Goal: Task Accomplishment & Management: Manage account settings

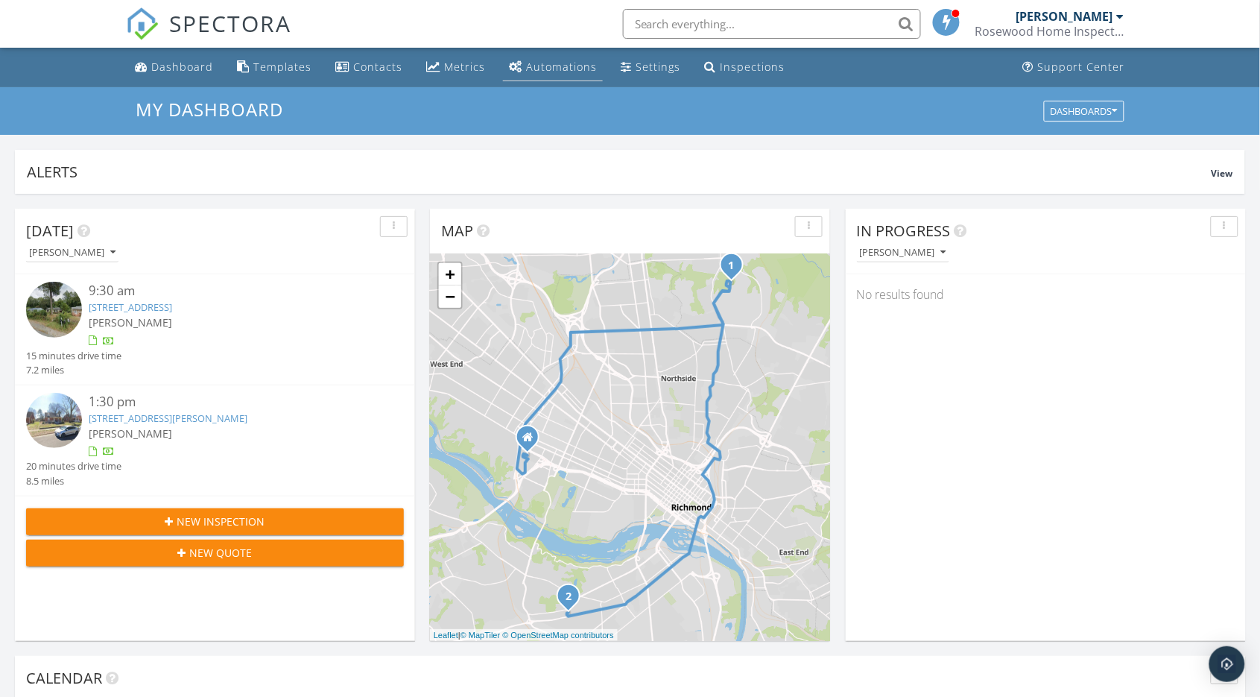
click at [550, 69] on div "Automations" at bounding box center [561, 67] width 71 height 14
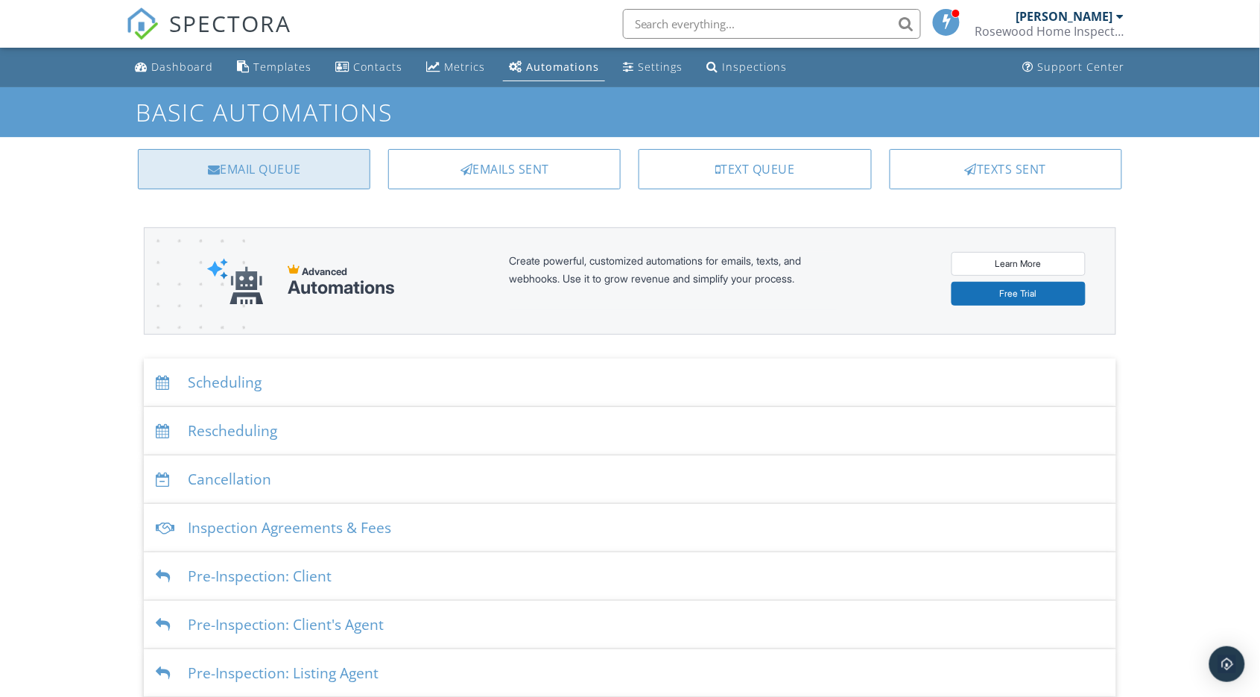
click at [245, 171] on div "Email Queue" at bounding box center [254, 169] width 232 height 40
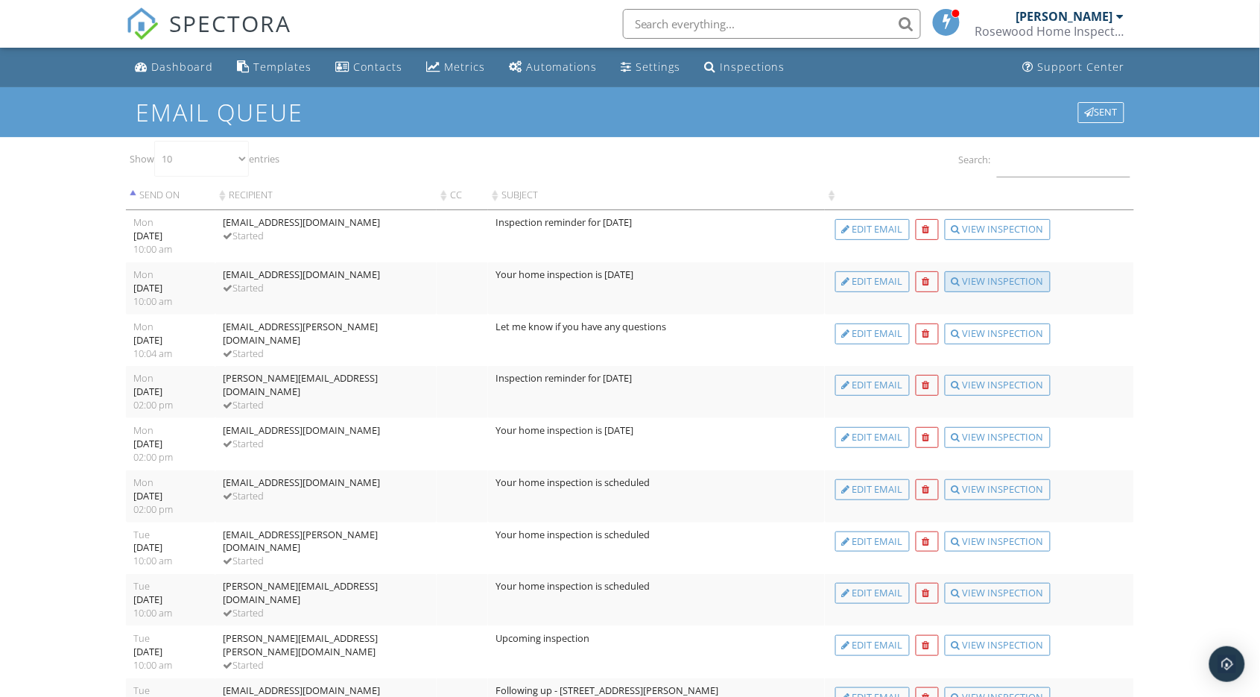
click at [1000, 279] on div "View Inspection" at bounding box center [998, 281] width 106 height 21
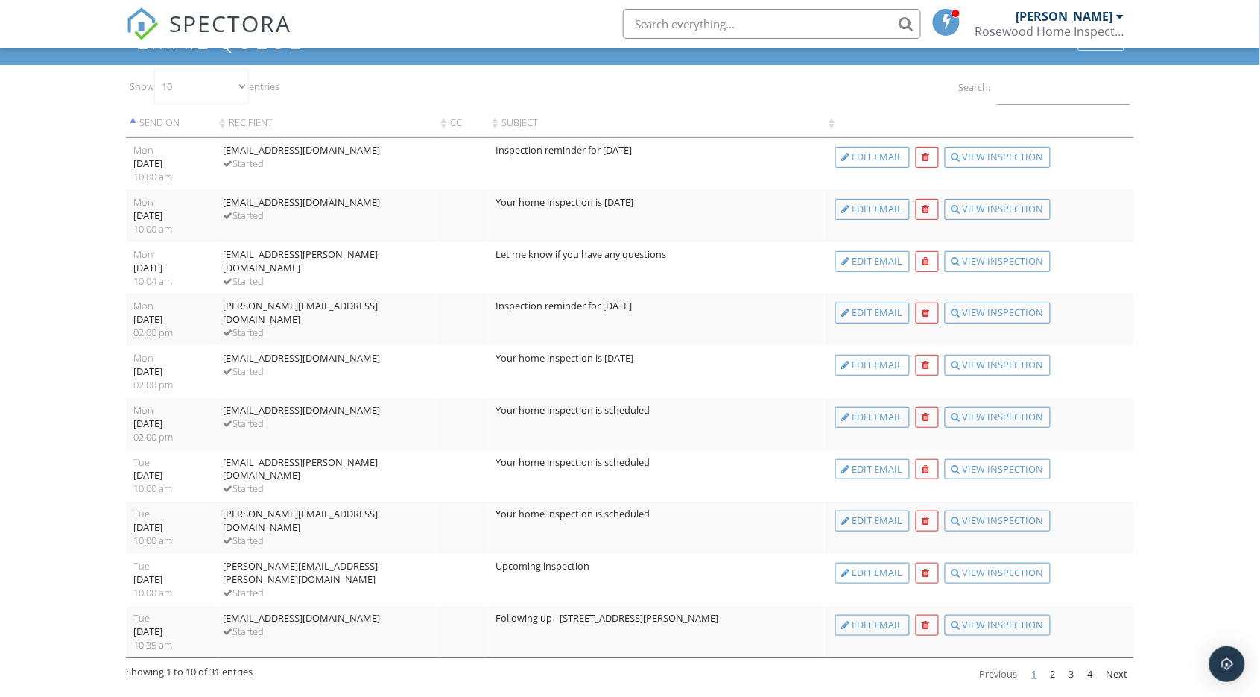
scroll to position [72, 0]
click at [977, 363] on div "View Inspection" at bounding box center [998, 365] width 106 height 21
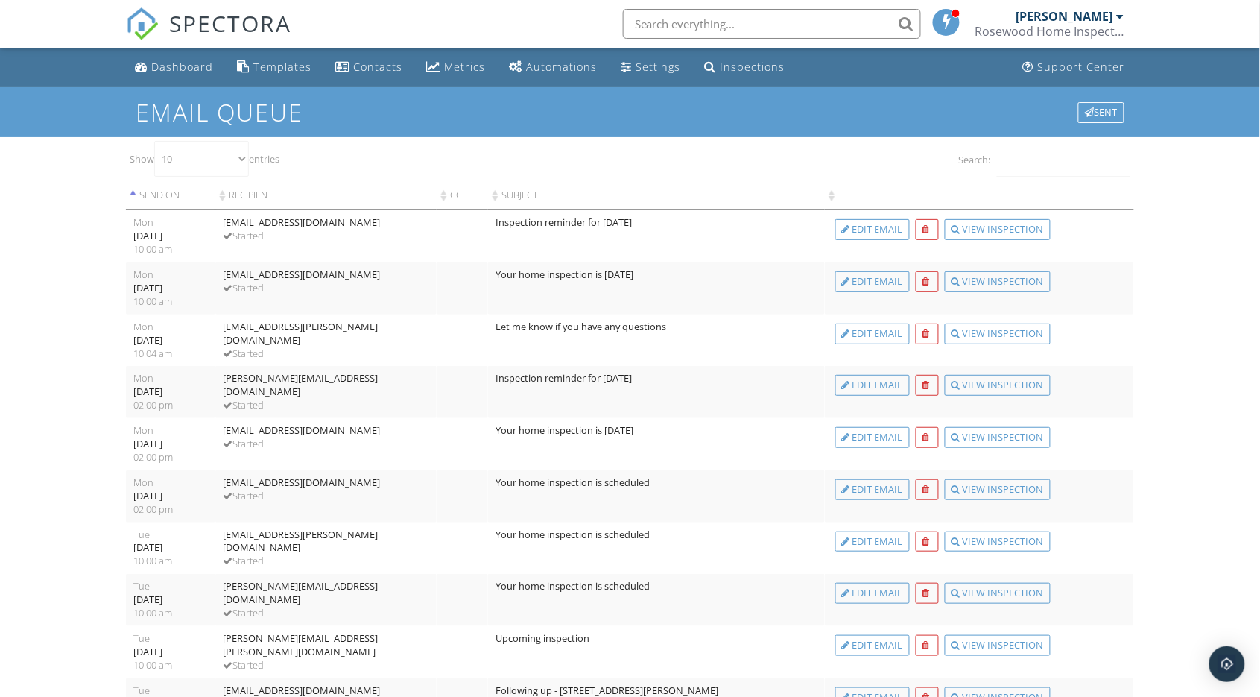
scroll to position [0, 0]
click at [187, 72] on div "Dashboard" at bounding box center [182, 67] width 62 height 14
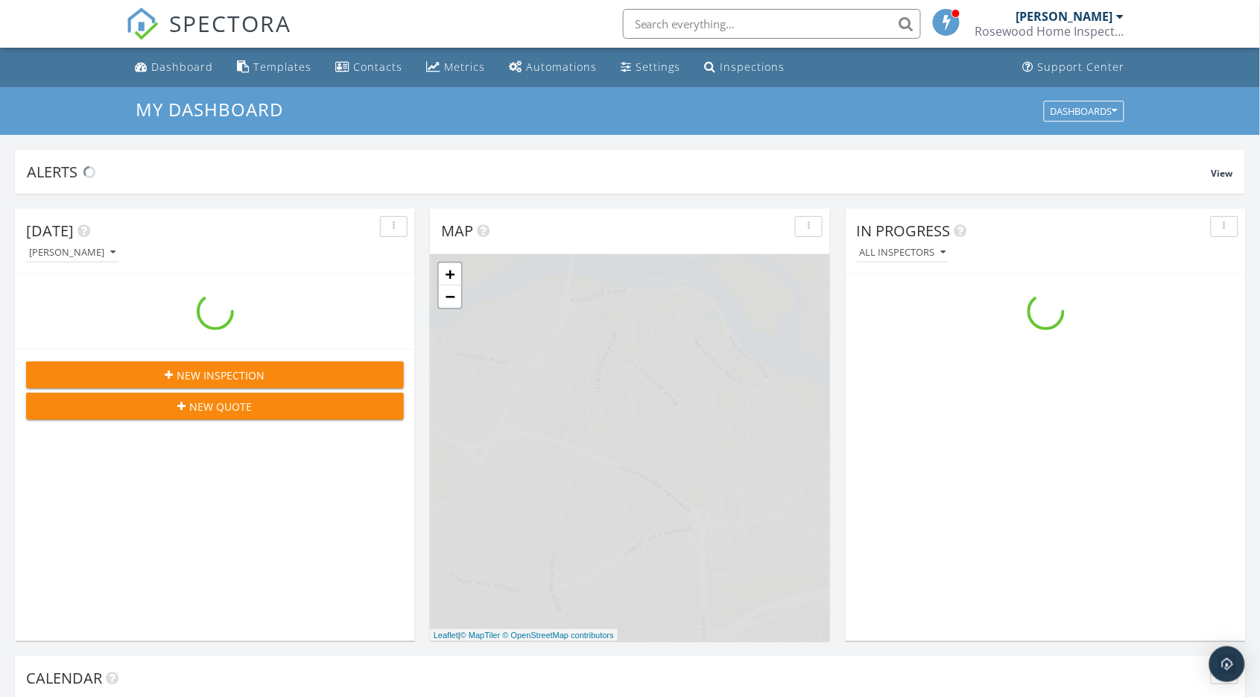
scroll to position [1357, 1261]
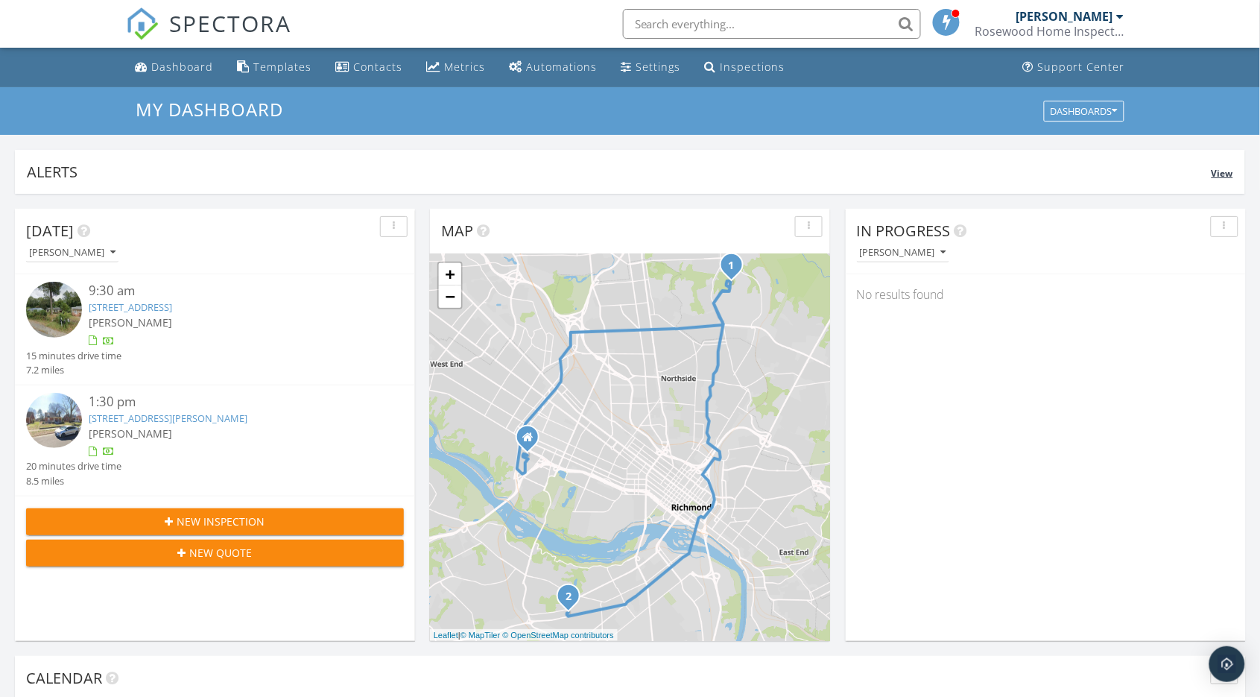
click at [1227, 176] on span "View" at bounding box center [1222, 173] width 22 height 13
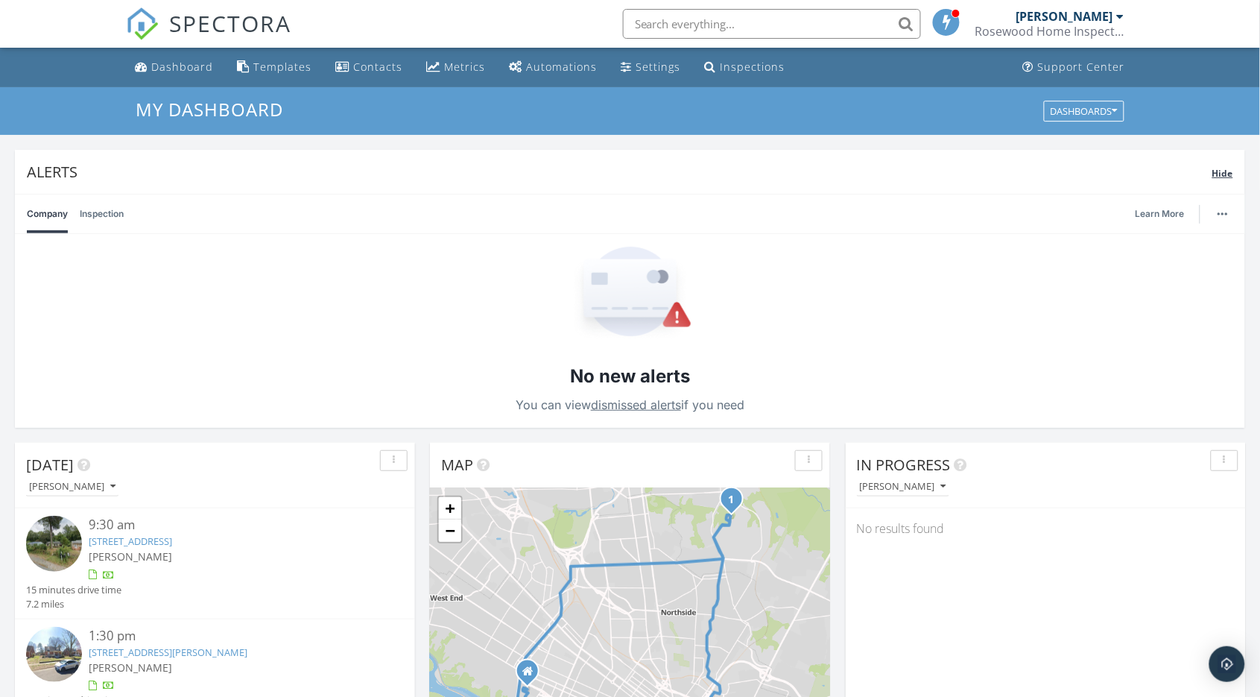
click at [1220, 176] on span "Hide" at bounding box center [1222, 173] width 21 height 13
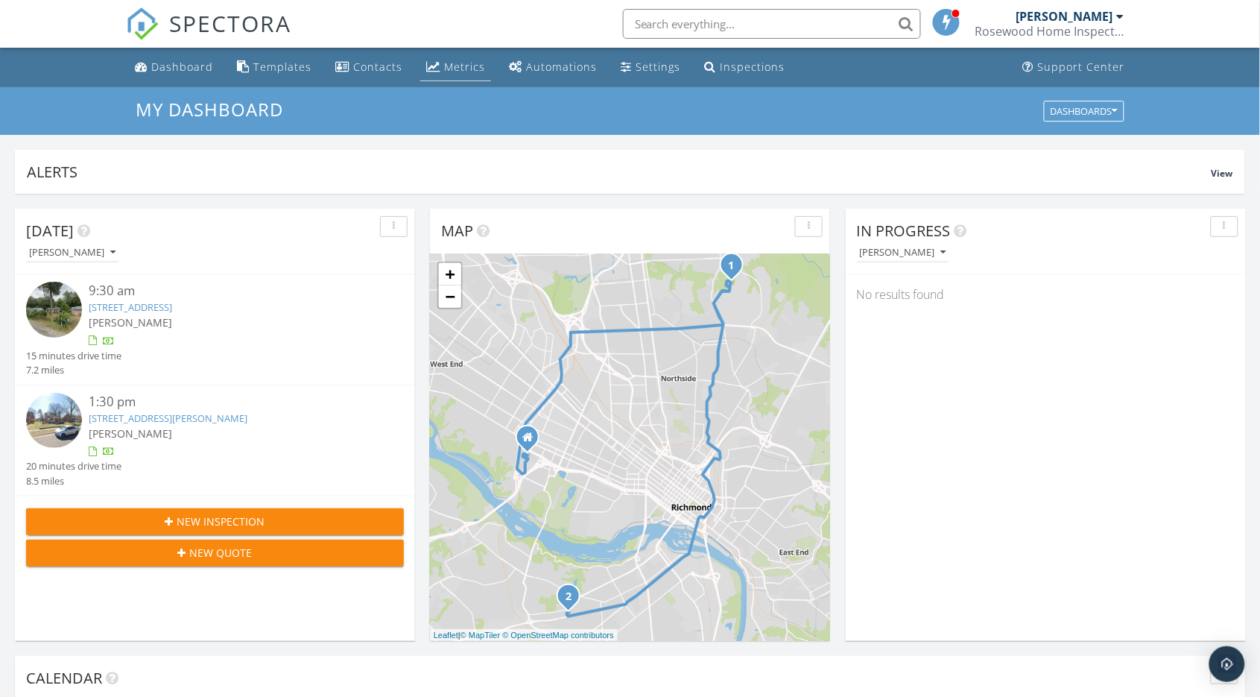
click at [460, 66] on div "Metrics" at bounding box center [464, 67] width 41 height 14
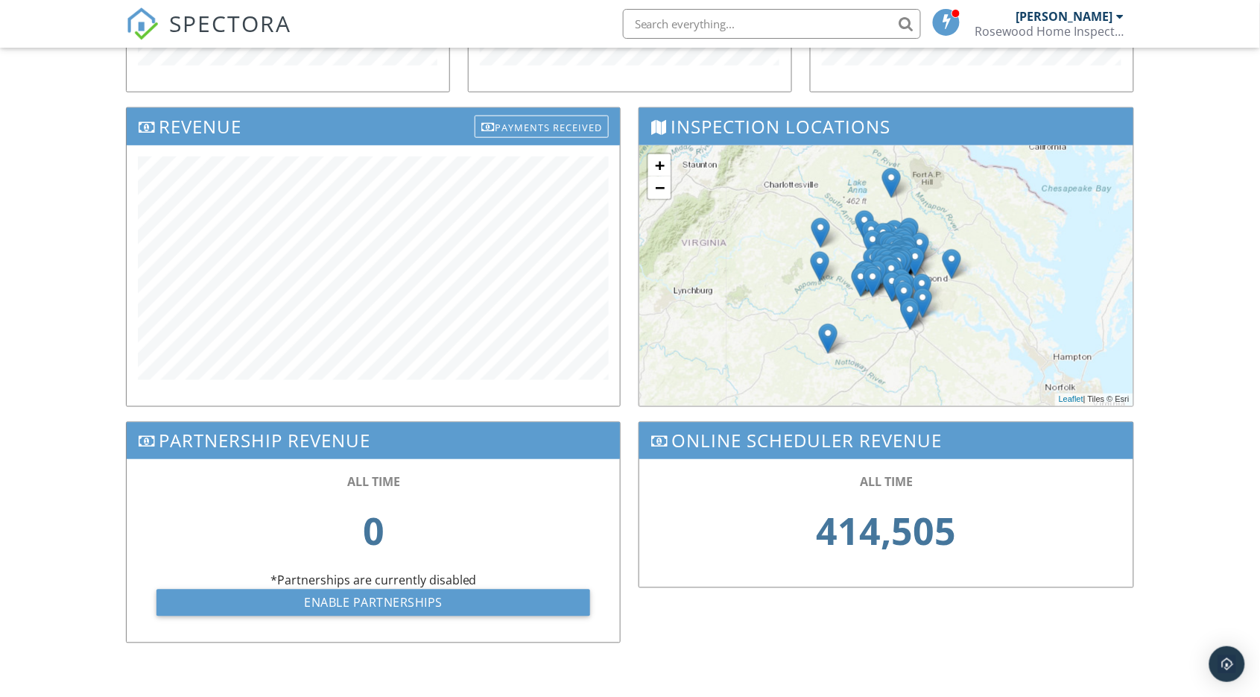
scroll to position [448, 0]
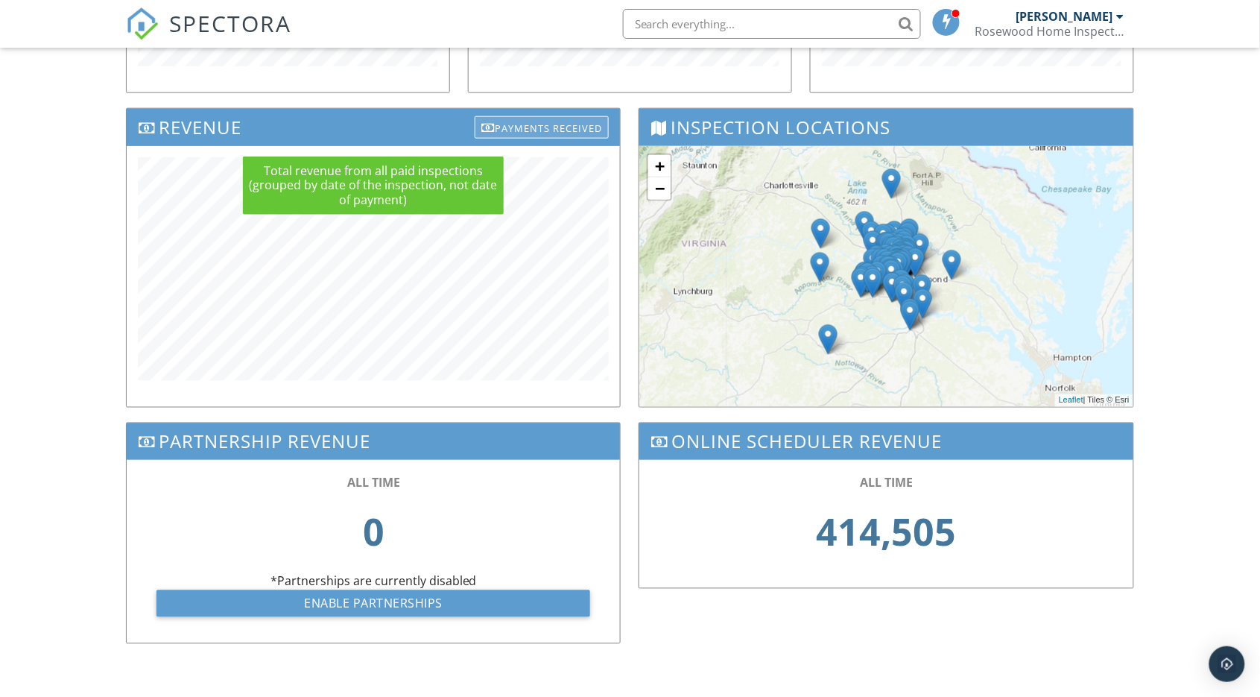
click at [540, 127] on div "Payments Received" at bounding box center [542, 127] width 134 height 22
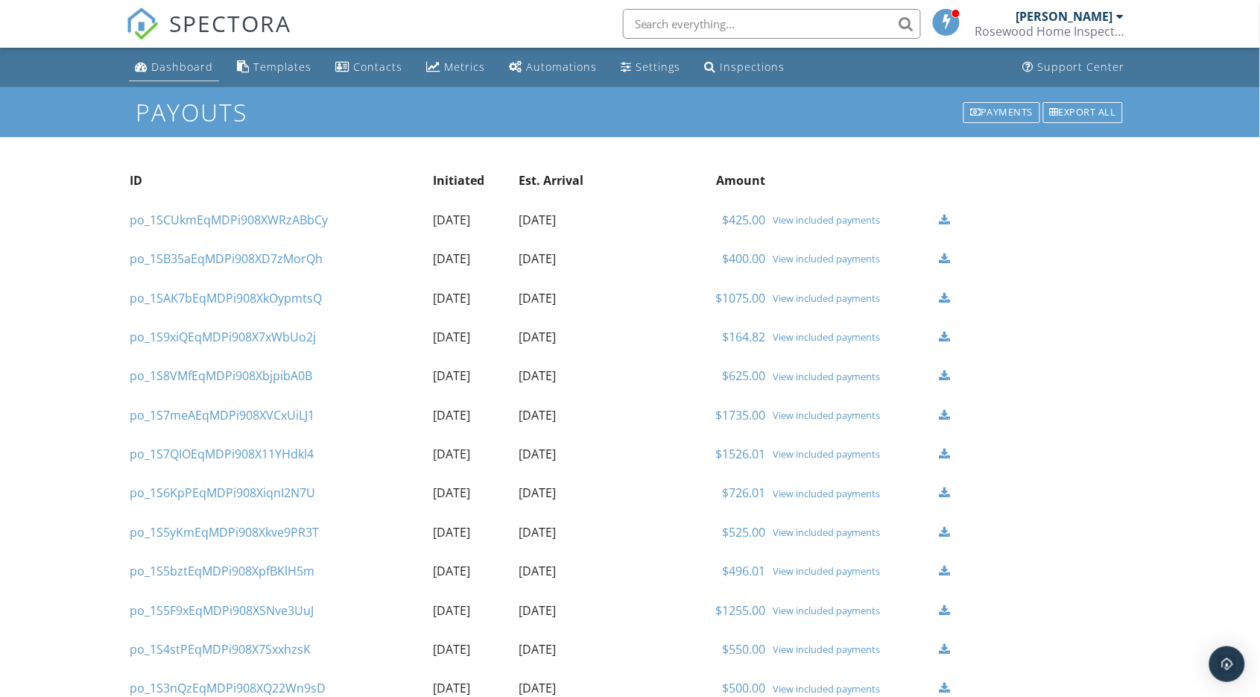
click at [192, 73] on div "Dashboard" at bounding box center [182, 67] width 62 height 14
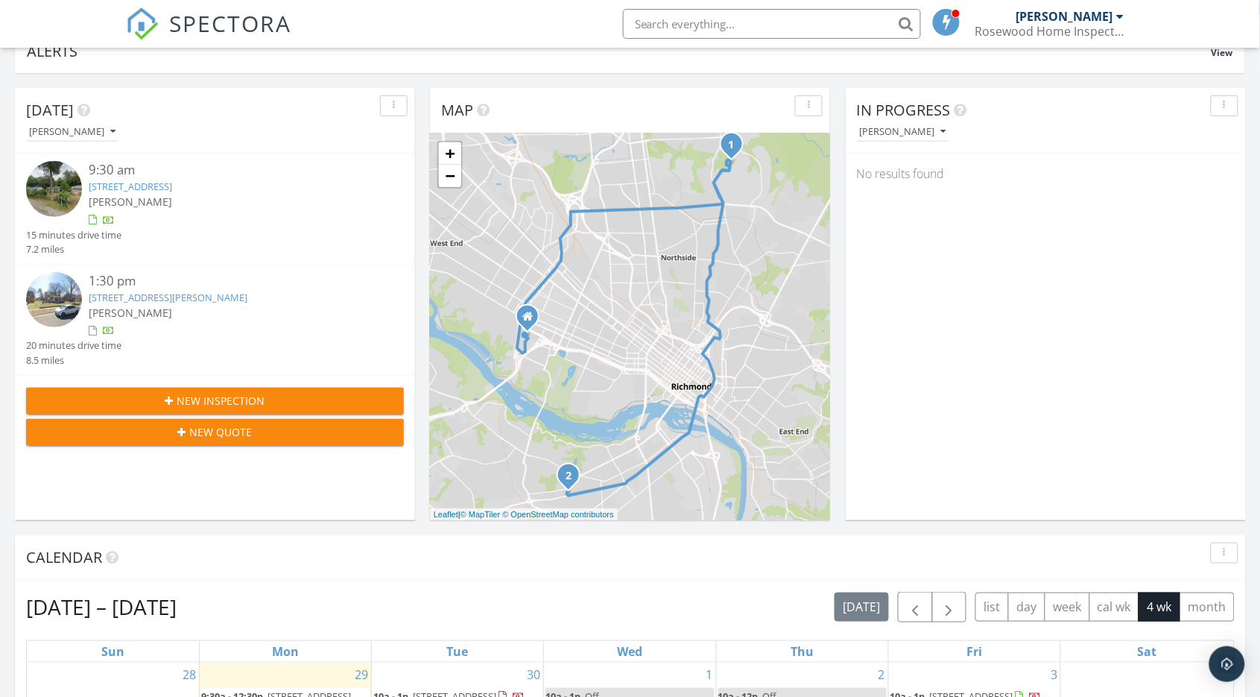
scroll to position [137, 0]
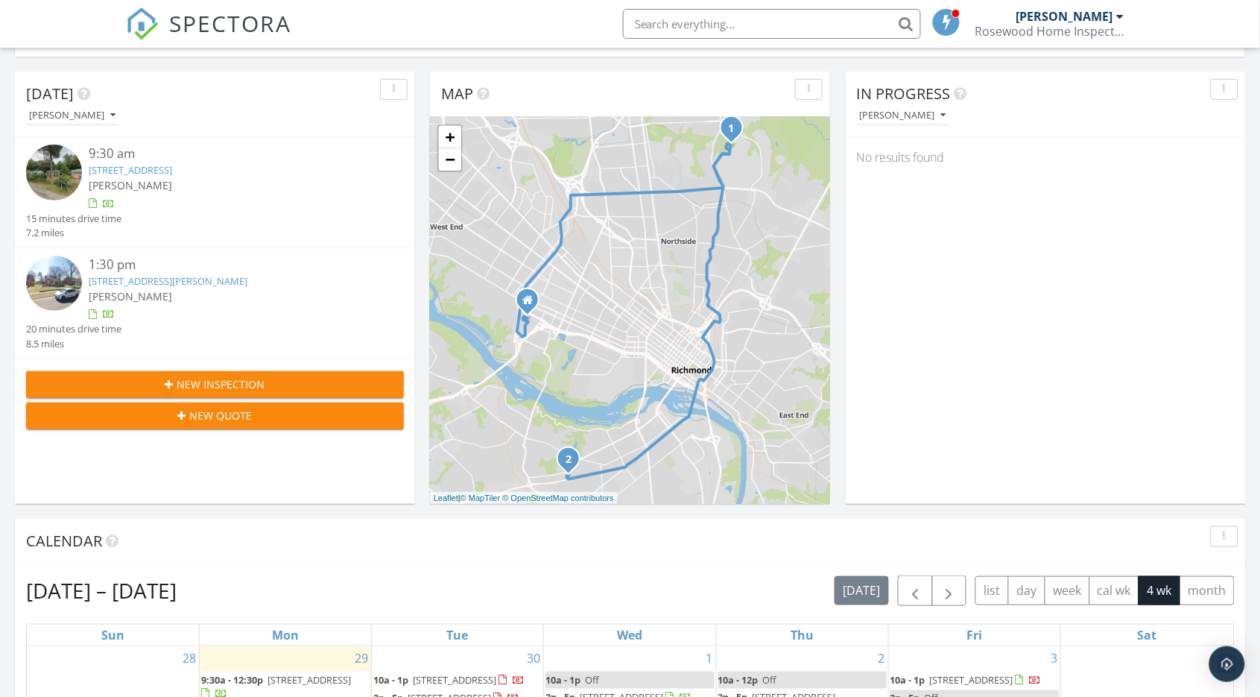
click at [115, 167] on link "4225 Fayette Ave, Richmond, VA 23222" at bounding box center [130, 169] width 83 height 13
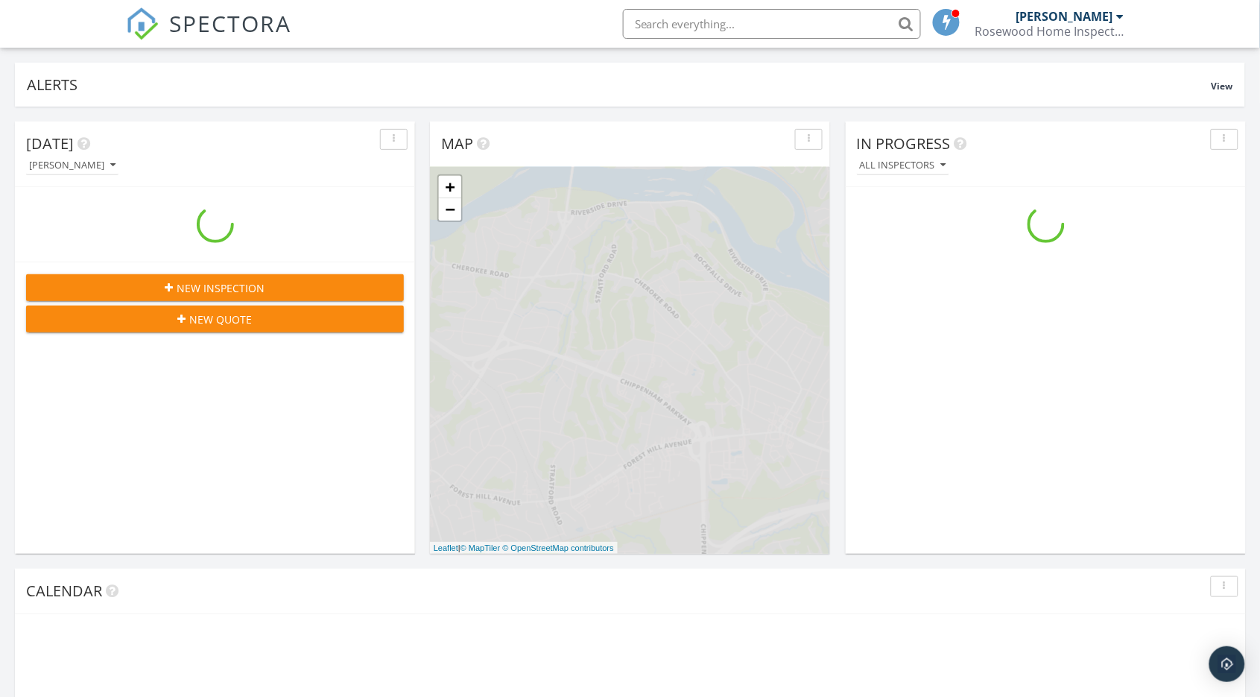
scroll to position [1357, 1261]
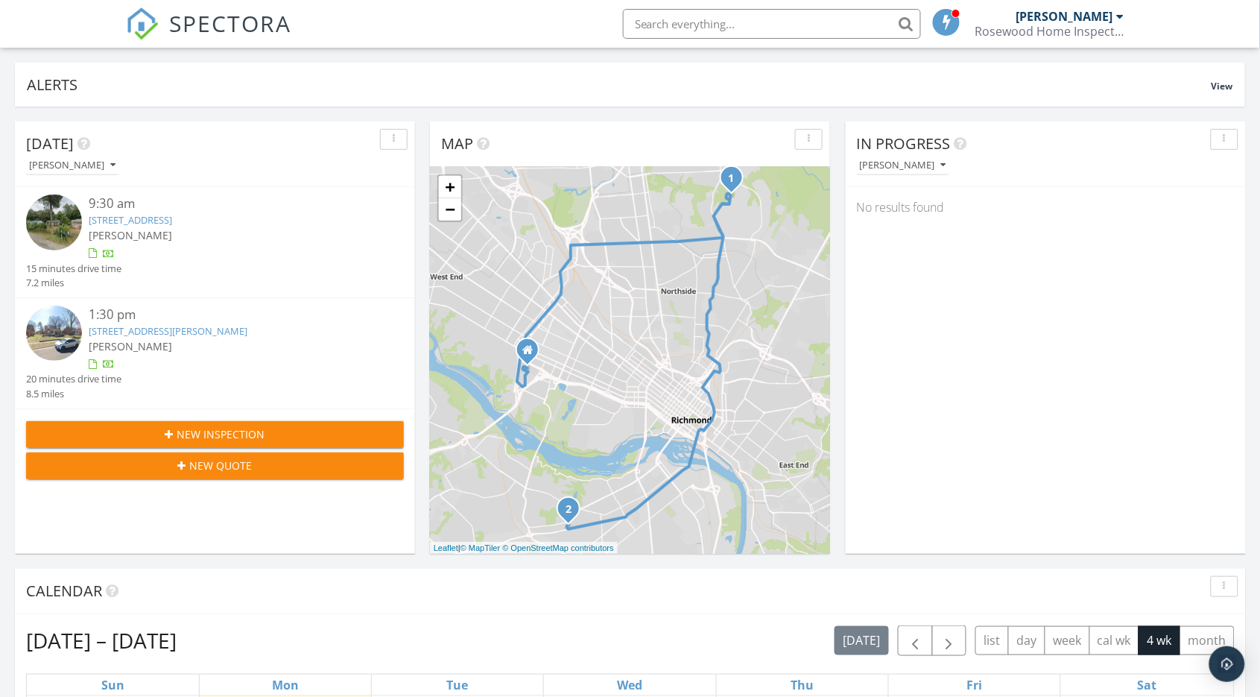
click at [118, 326] on link "[STREET_ADDRESS][PERSON_NAME]" at bounding box center [168, 330] width 159 height 13
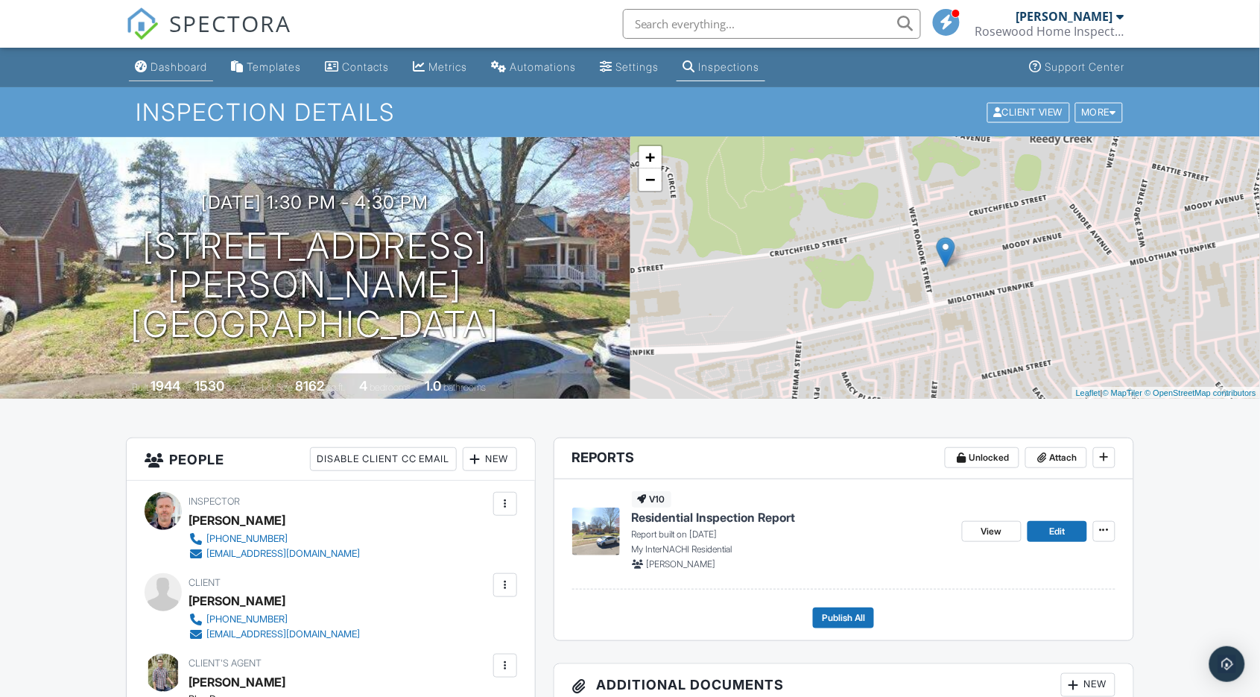
click at [177, 66] on div "Dashboard" at bounding box center [179, 66] width 57 height 13
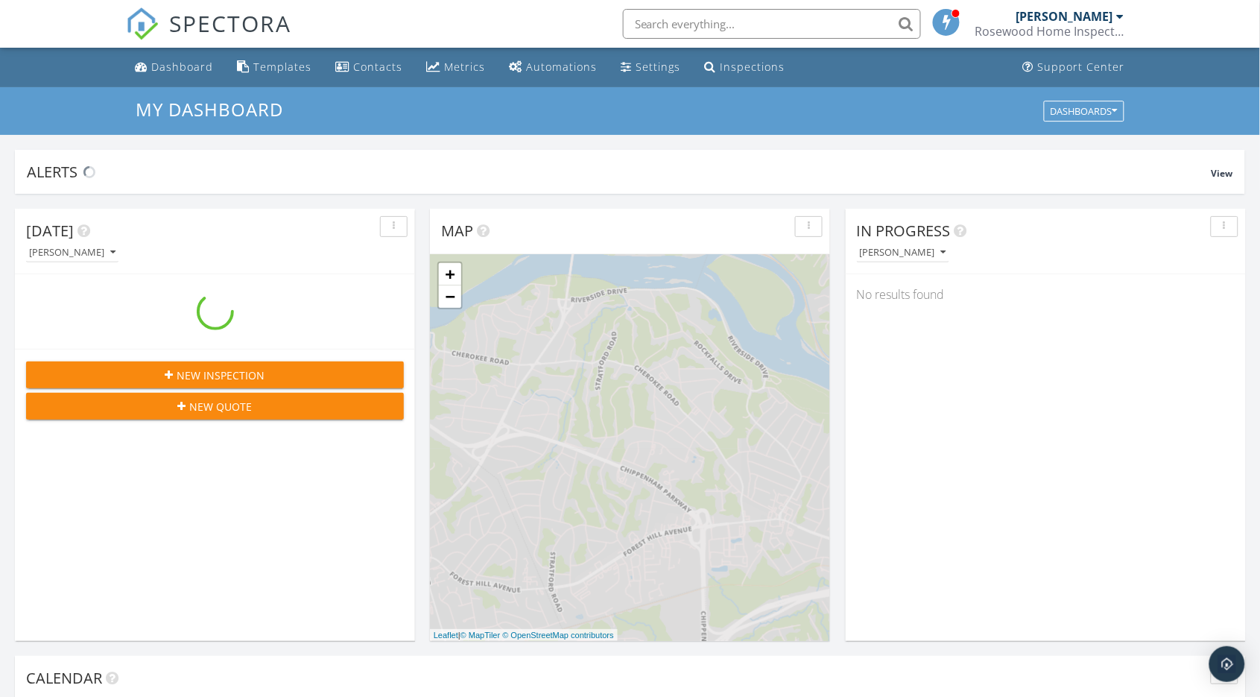
scroll to position [1357, 1261]
